Goal: Information Seeking & Learning: Learn about a topic

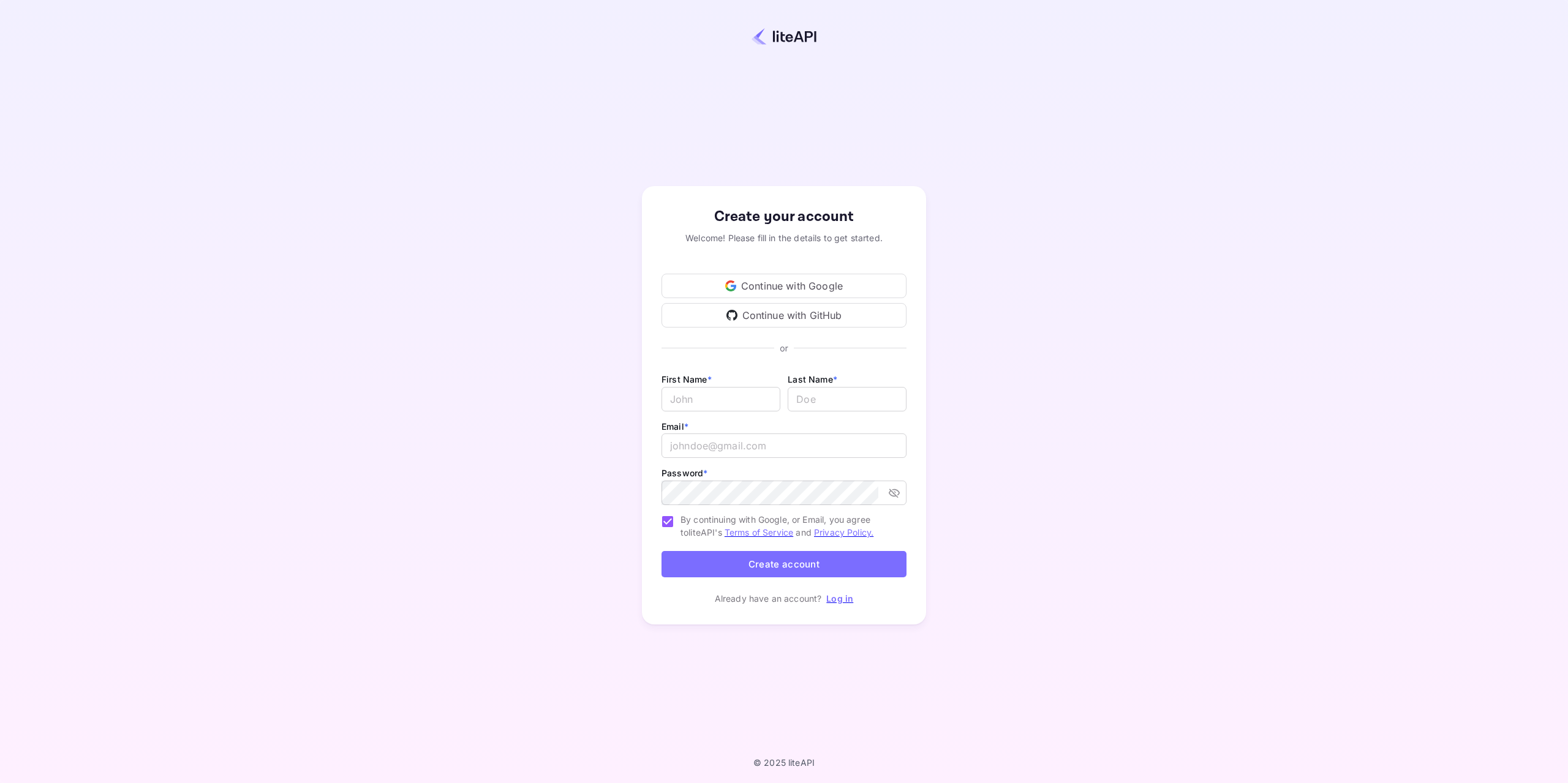
click at [757, 284] on div "Continue with Google" at bounding box center [783, 286] width 245 height 25
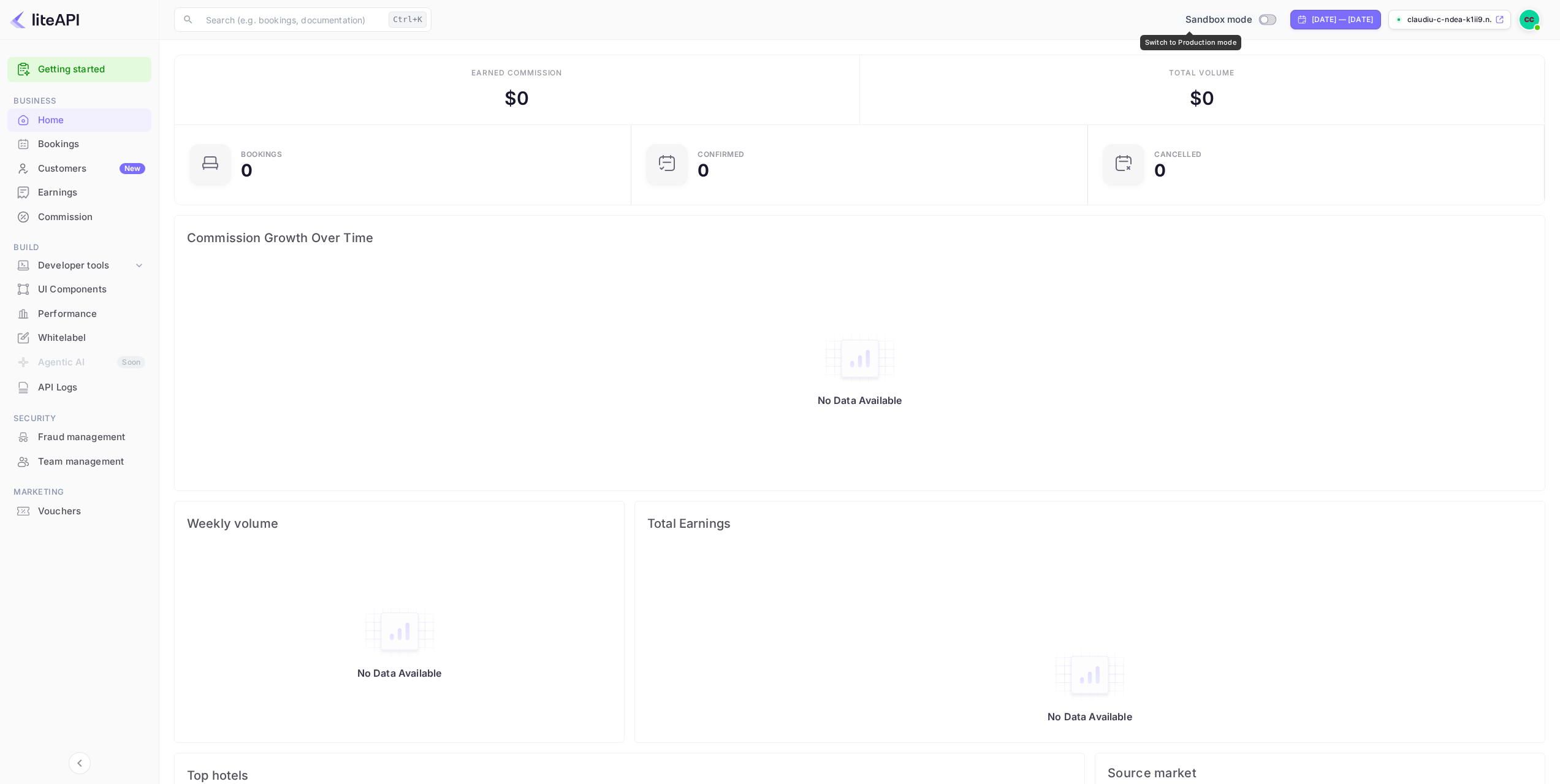
click at [1185, 23] on span "Sandbox mode" at bounding box center [1219, 20] width 67 height 14
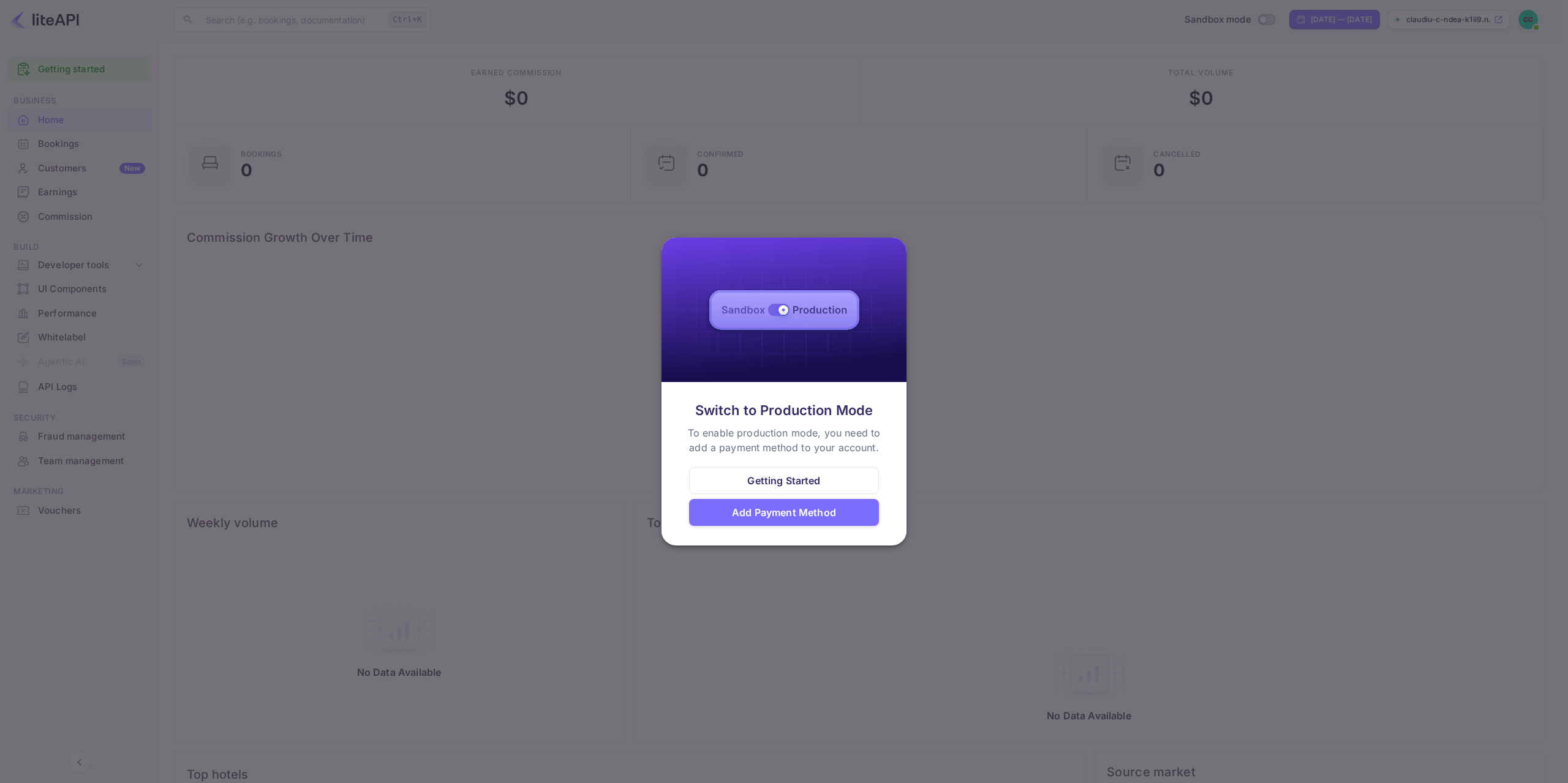
click at [602, 421] on div at bounding box center [784, 392] width 1568 height 783
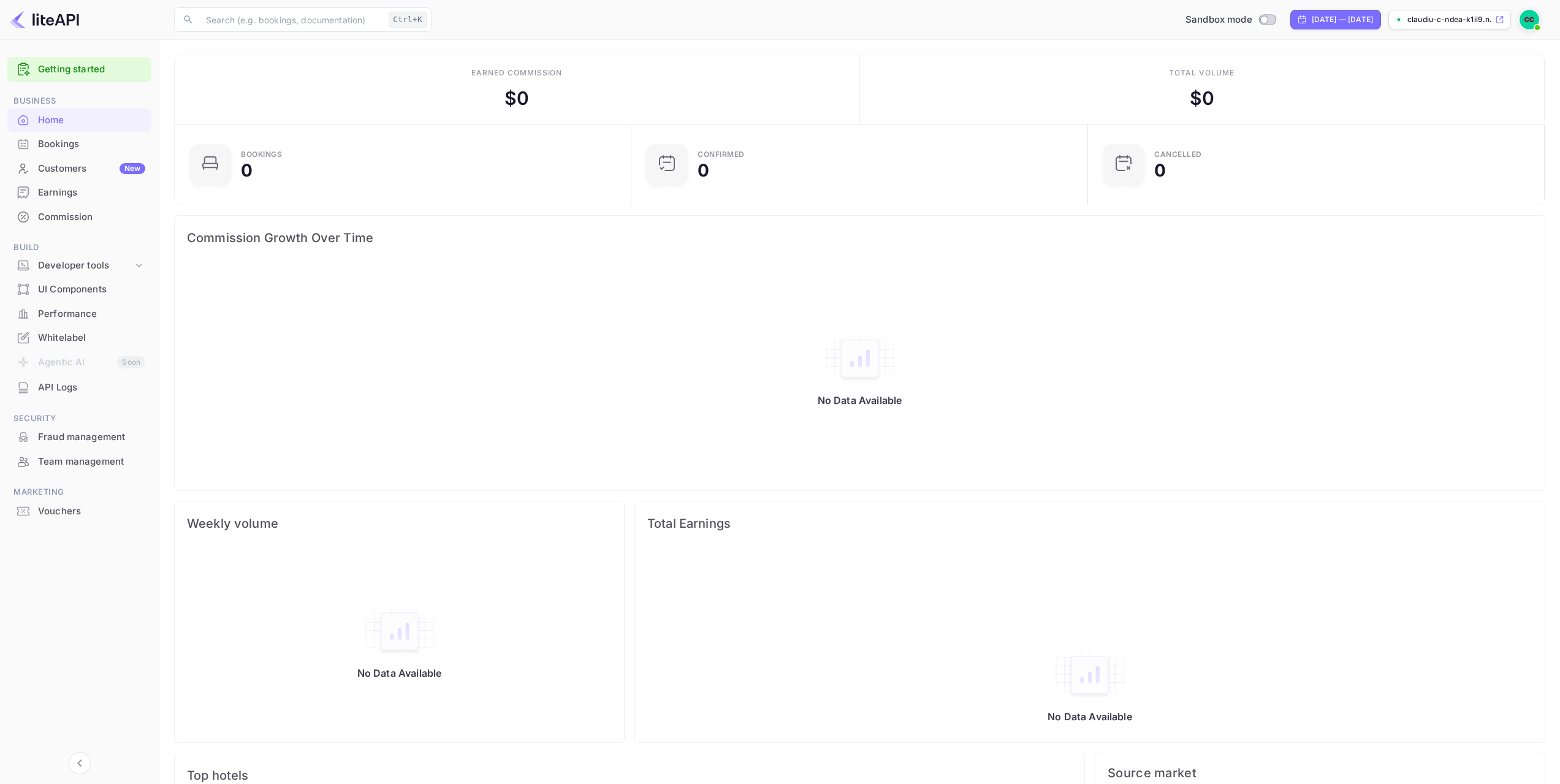
click at [85, 163] on div "Customers New" at bounding box center [92, 169] width 107 height 14
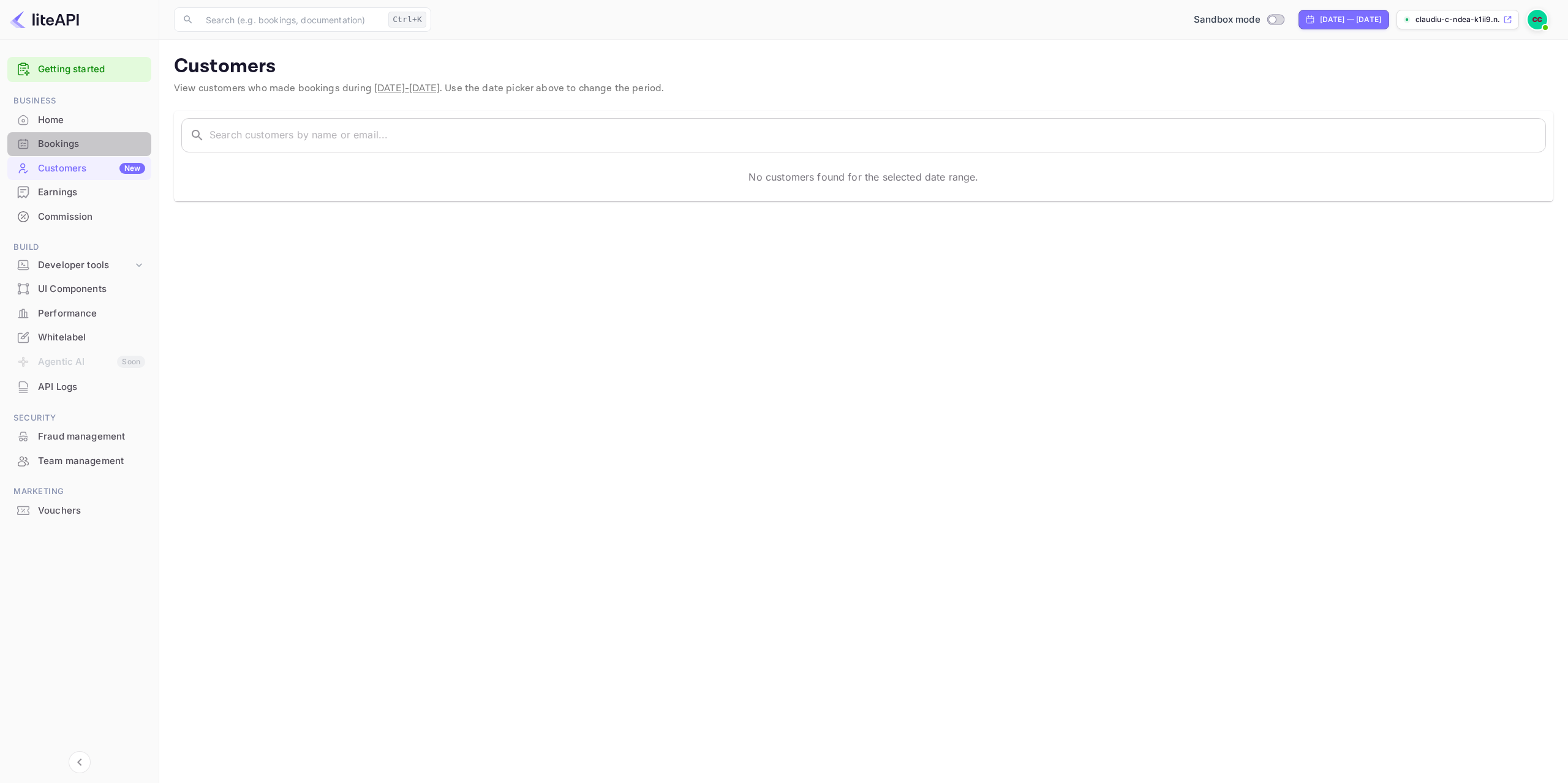
click at [75, 142] on div "Bookings" at bounding box center [92, 144] width 107 height 14
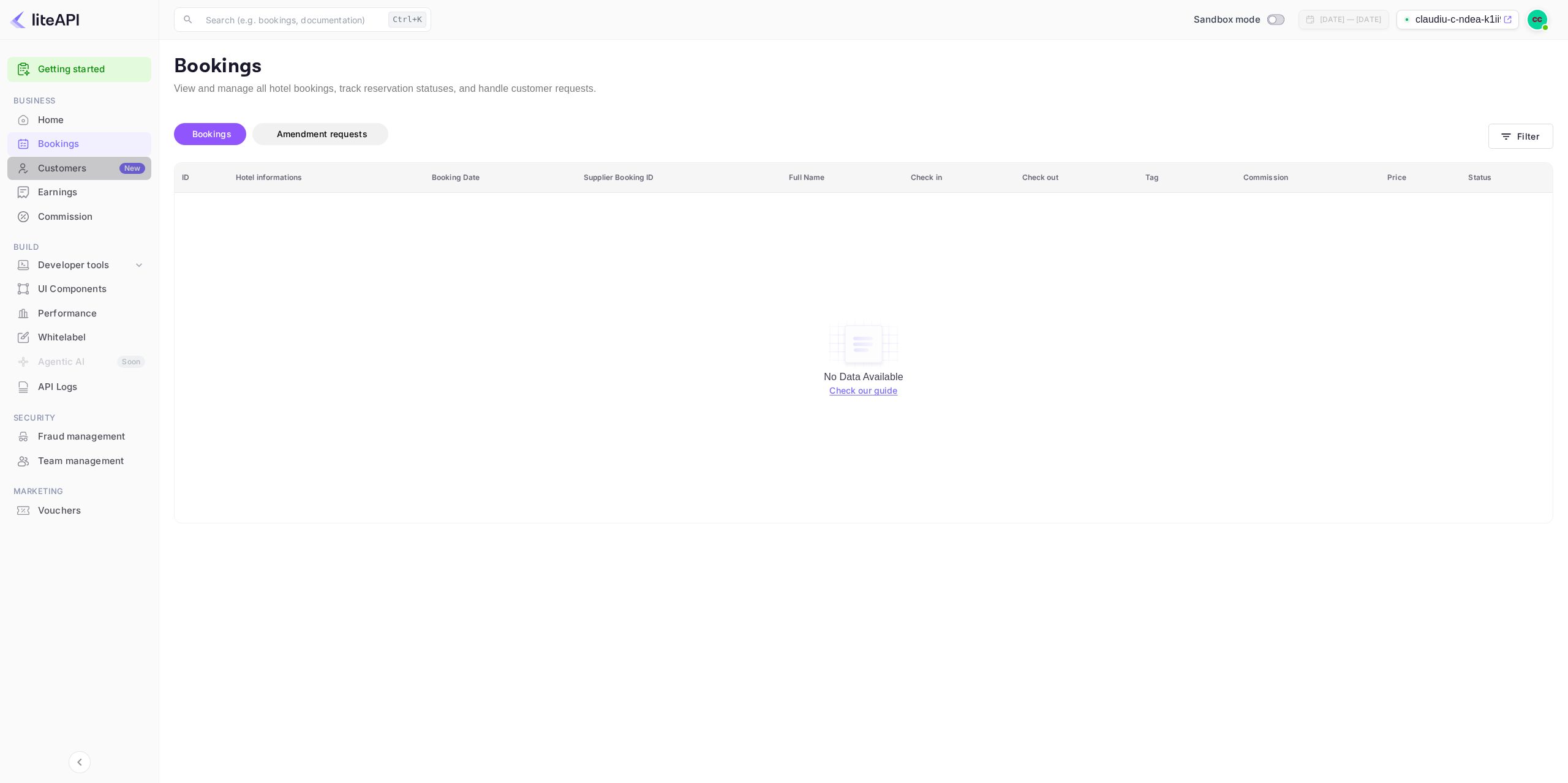
click at [80, 179] on div "Customers New" at bounding box center [79, 168] width 144 height 24
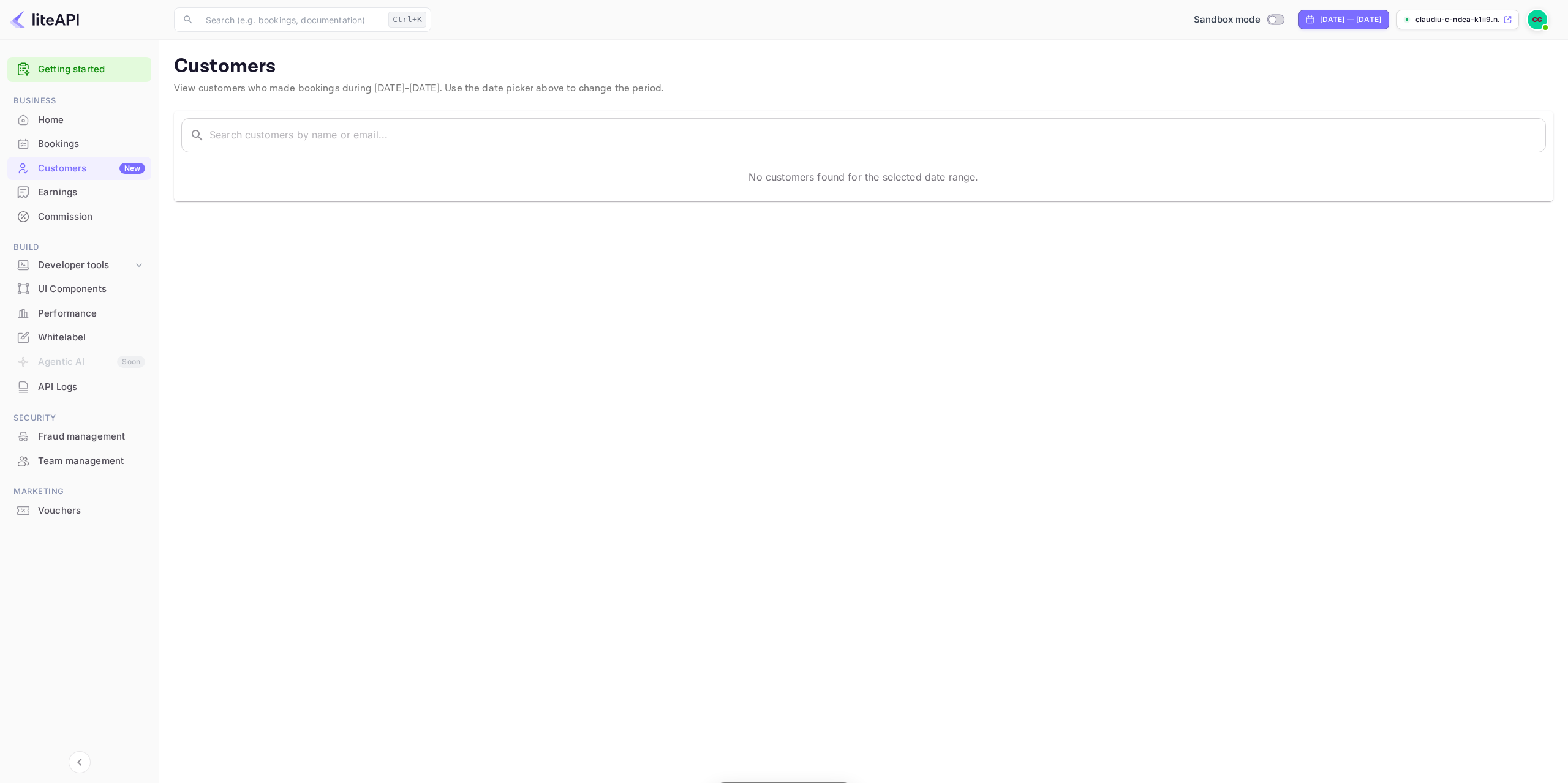
click at [71, 205] on li "Commission" at bounding box center [79, 217] width 144 height 25
click at [70, 266] on div "Developer tools" at bounding box center [86, 265] width 95 height 14
click at [70, 281] on p "API docs and SDKs" at bounding box center [82, 285] width 80 height 13
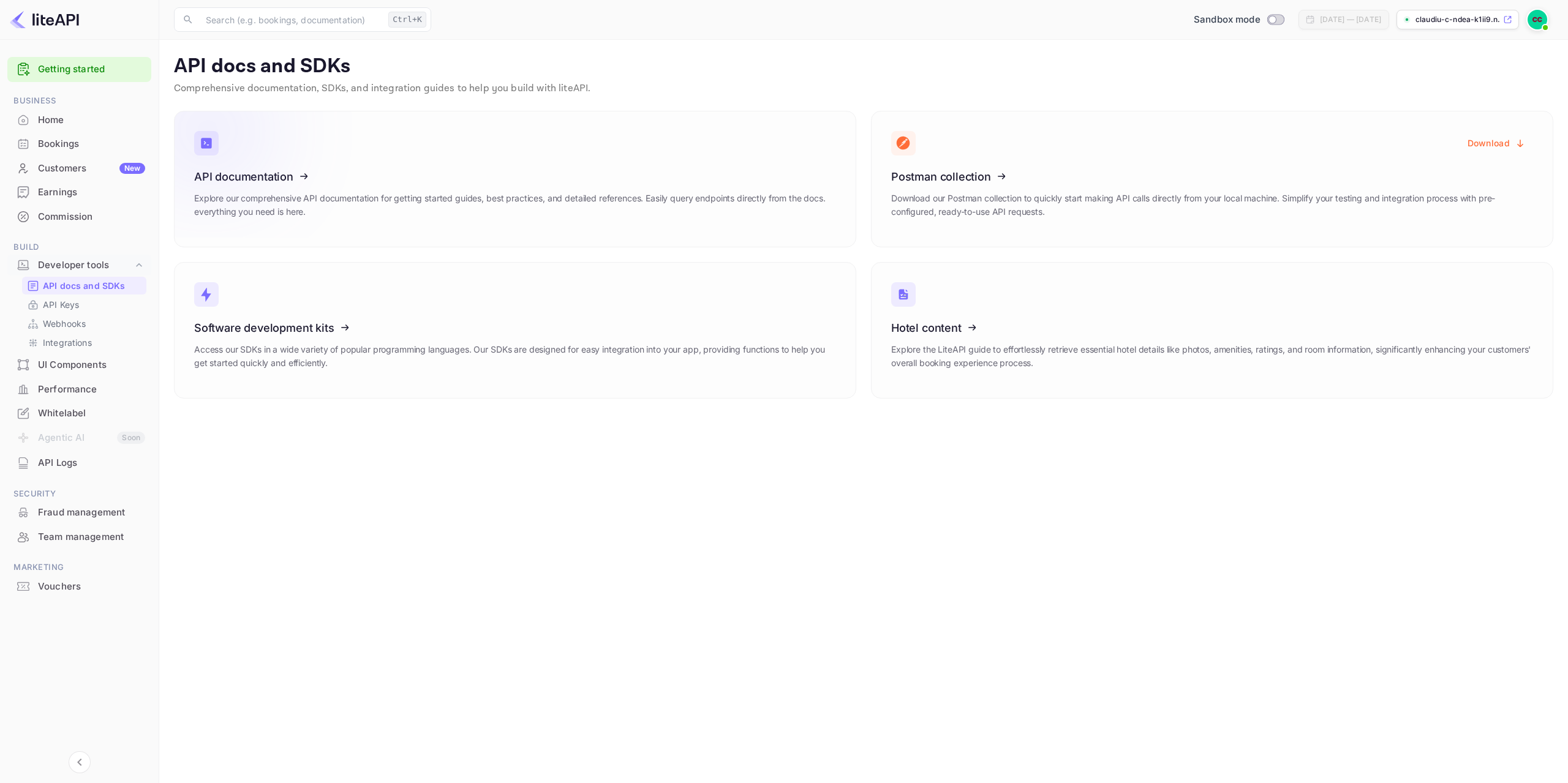
click at [337, 197] on icon at bounding box center [270, 174] width 191 height 126
